Goal: Task Accomplishment & Management: Understand process/instructions

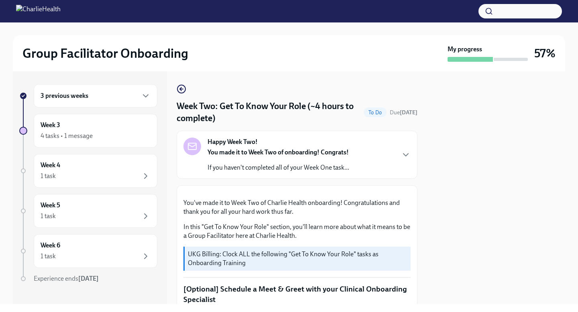
scroll to position [713, 0]
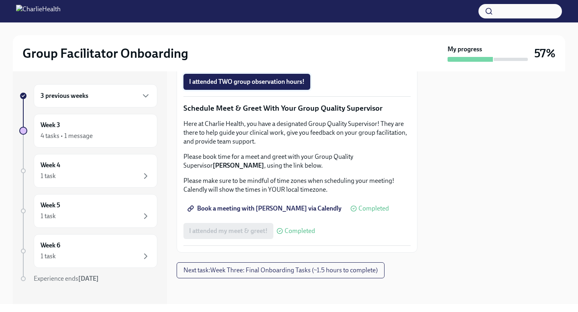
click at [282, 86] on span "I attended TWO group observation hours!" at bounding box center [247, 82] width 116 height 8
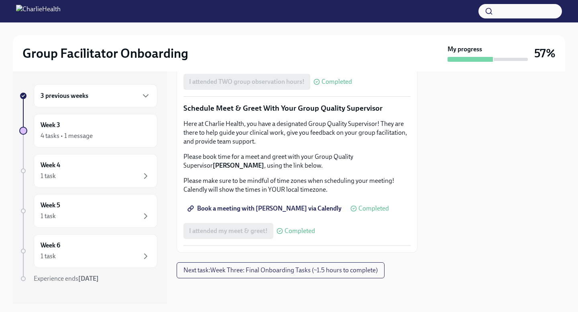
scroll to position [796, 0]
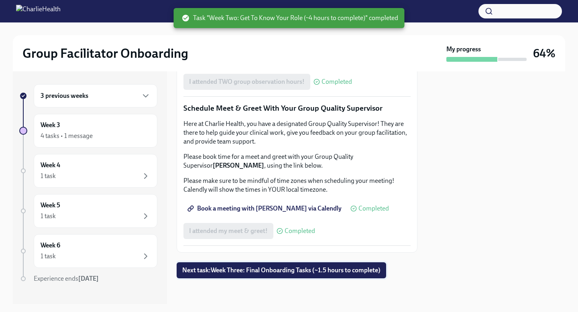
click at [260, 270] on span "Next task : Week Three: Final Onboarding Tasks (~1.5 hours to complete)" at bounding box center [281, 270] width 198 height 8
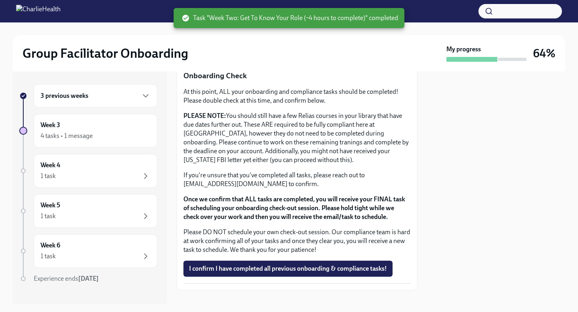
scroll to position [673, 0]
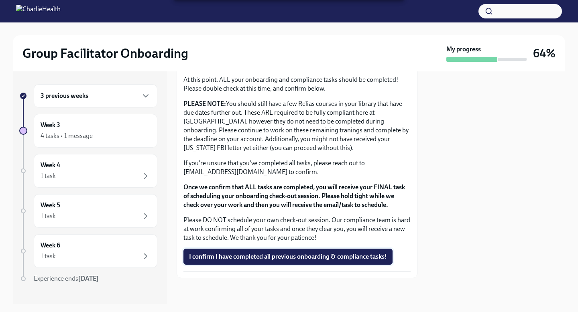
click at [313, 258] on span "I confirm I have completed all previous onboarding & compliance tasks!" at bounding box center [288, 257] width 198 height 8
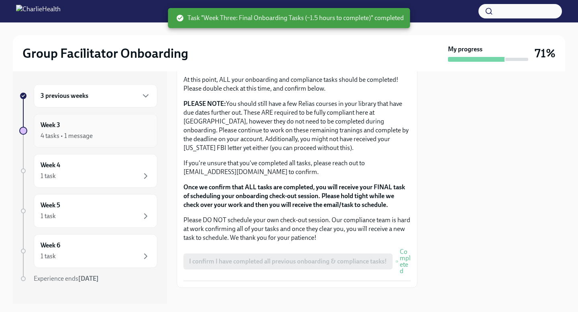
click at [126, 142] on div "Week 3 4 tasks • 1 message" at bounding box center [96, 131] width 124 height 34
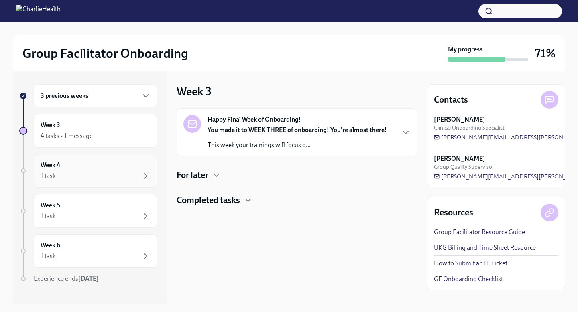
click at [131, 169] on div "Week 4 1 task" at bounding box center [96, 171] width 110 height 20
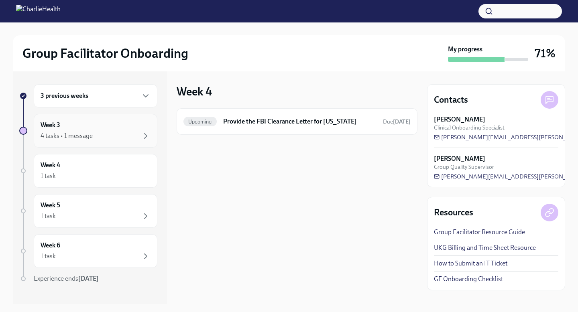
click at [127, 142] on div "Week 3 4 tasks • 1 message" at bounding box center [96, 131] width 124 height 34
